Goal: Transaction & Acquisition: Purchase product/service

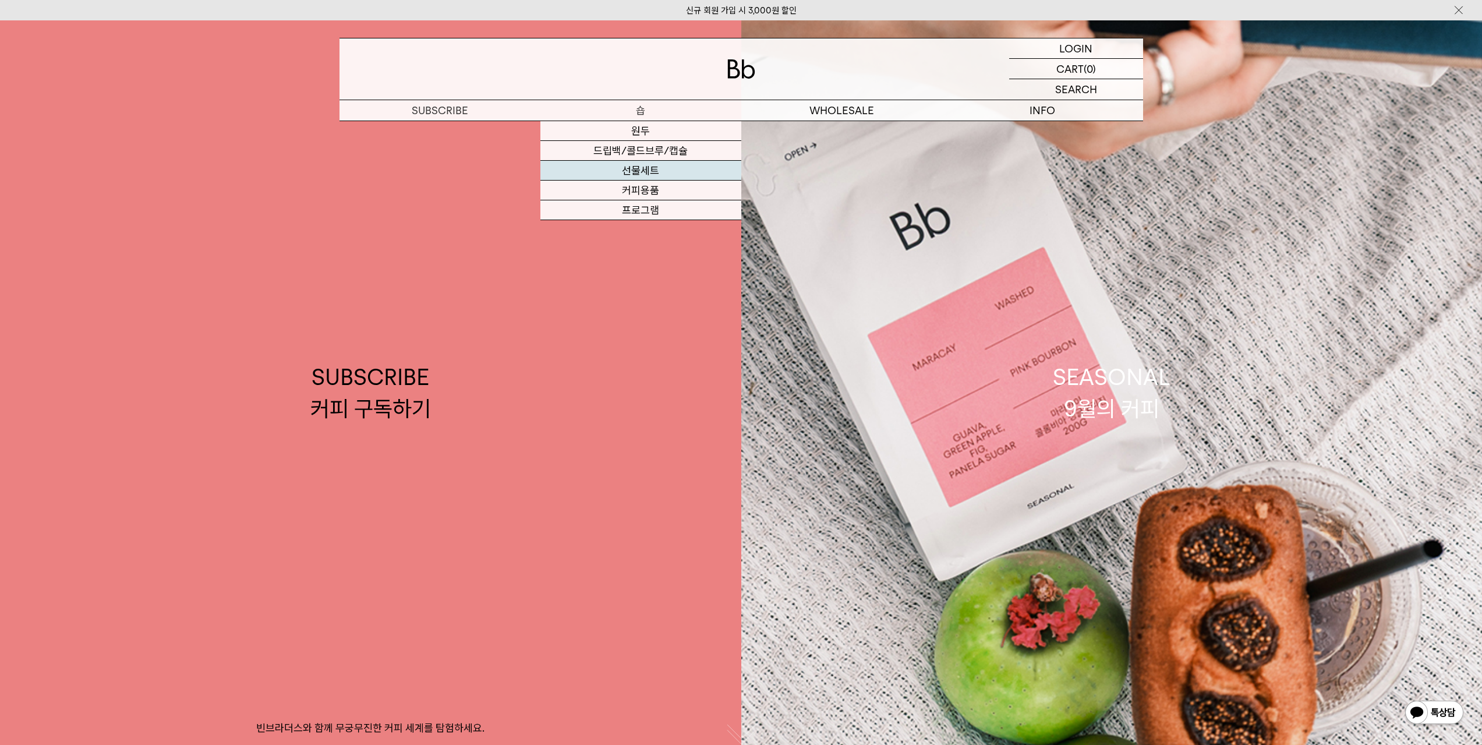
click at [650, 173] on link "선물세트" at bounding box center [640, 171] width 201 height 20
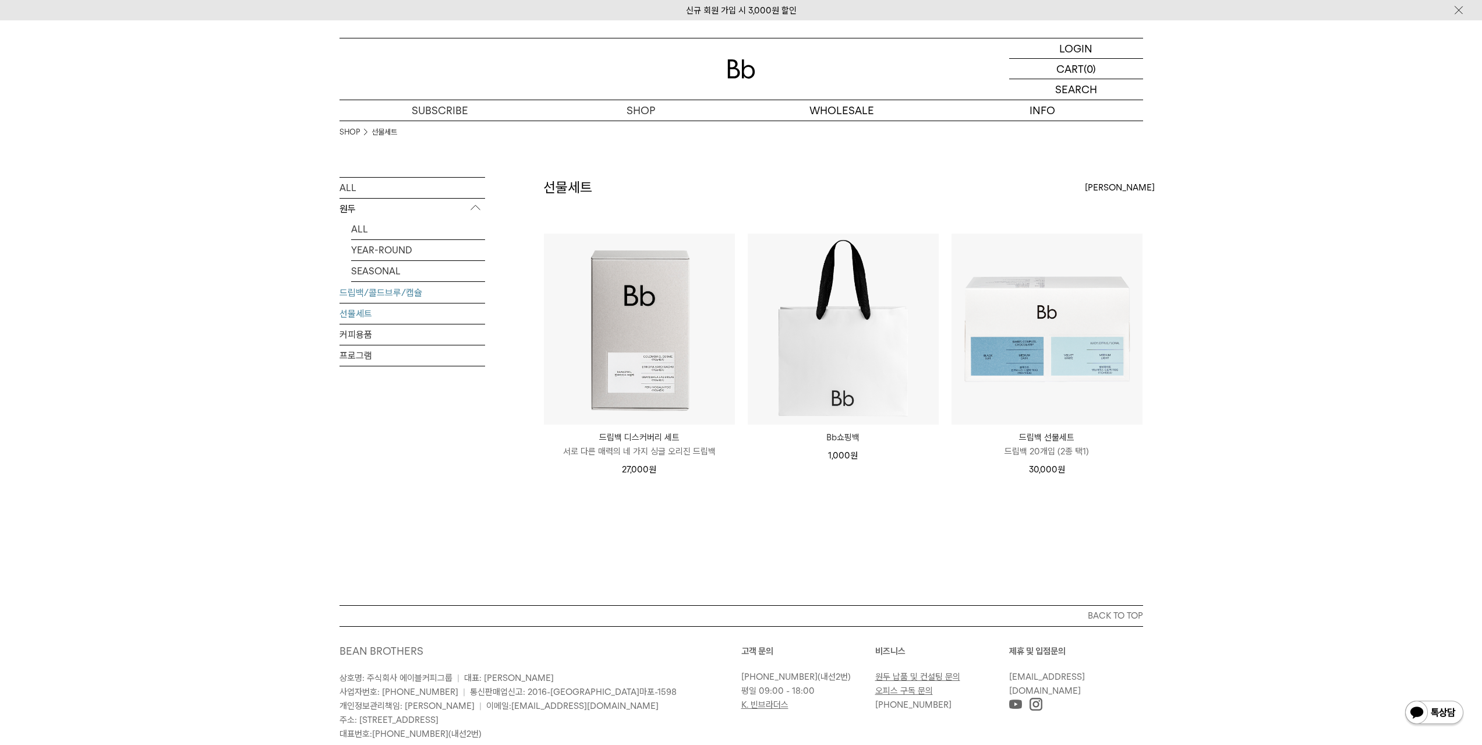
click at [372, 299] on link "드립백/콜드브루/캡슐" at bounding box center [412, 292] width 146 height 20
